Goal: Task Accomplishment & Management: Use online tool/utility

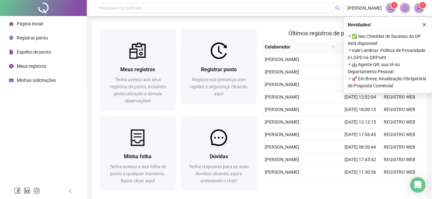
click at [40, 38] on span "Registrar ponto" at bounding box center [32, 37] width 31 height 5
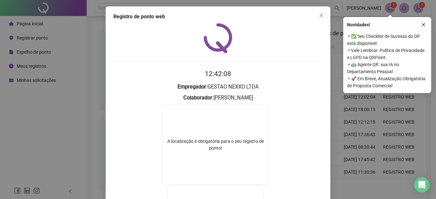
click at [404, 17] on div "Novidades ! ⚬ ✅ Seu Checklist de Sucesso do DP está disponível ⚬ Vale Lembrar: …" at bounding box center [388, 55] width 88 height 76
click at [425, 25] on icon "close" at bounding box center [424, 24] width 4 height 4
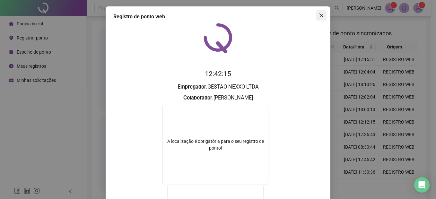
click at [322, 15] on span "Close" at bounding box center [322, 15] width 10 height 5
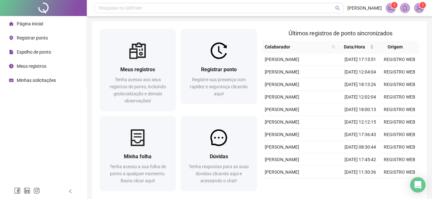
click at [20, 38] on span "Registrar ponto" at bounding box center [32, 37] width 31 height 5
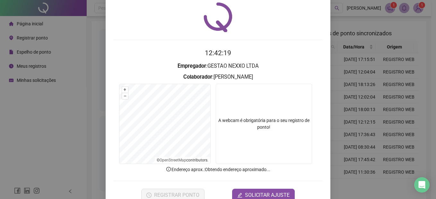
scroll to position [32, 0]
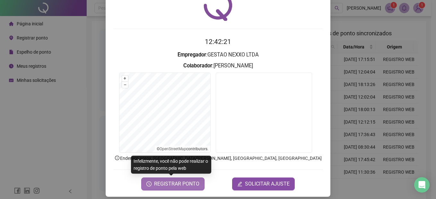
click at [191, 184] on span "REGISTRAR PONTO" at bounding box center [176, 184] width 45 height 8
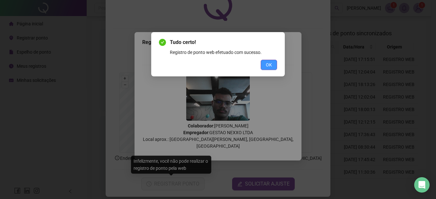
click at [269, 67] on span "OK" at bounding box center [269, 64] width 6 height 7
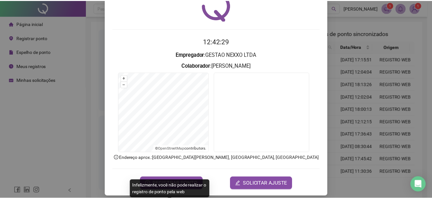
scroll to position [0, 0]
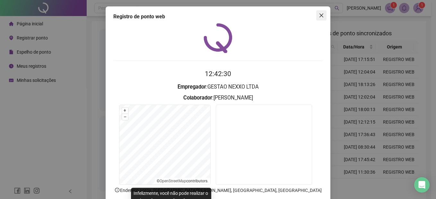
click at [319, 18] on icon "close" at bounding box center [321, 15] width 5 height 5
